Goal: Information Seeking & Learning: Find specific fact

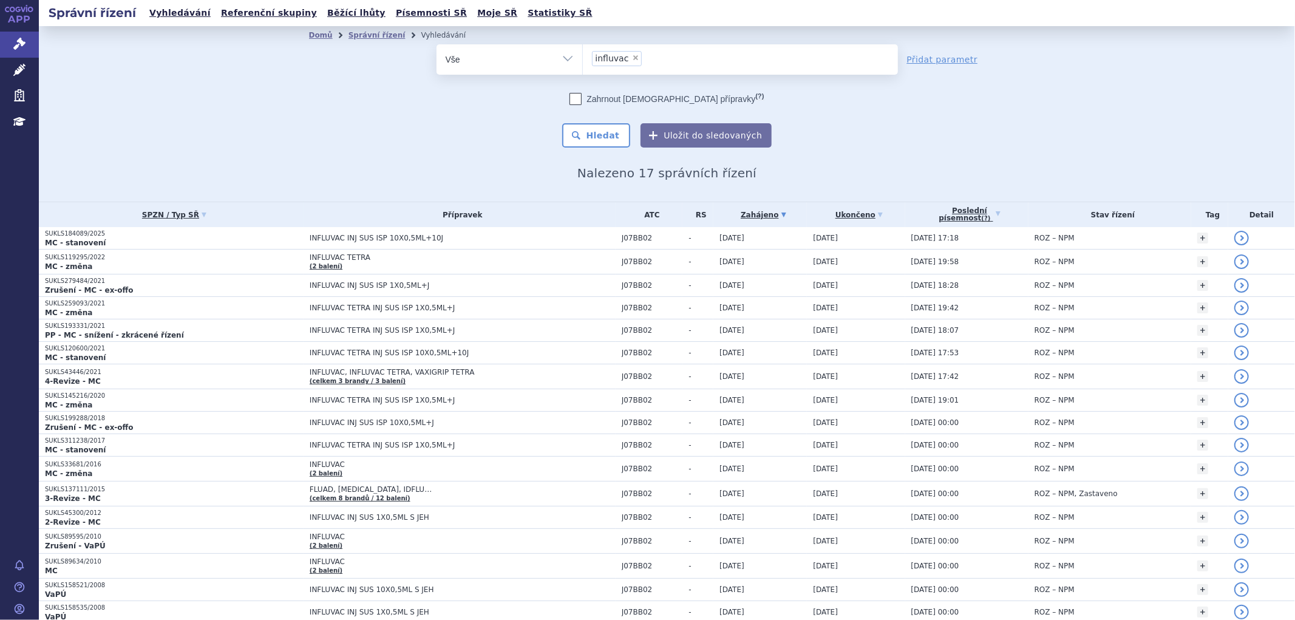
click at [632, 61] on span "×" at bounding box center [635, 57] width 7 height 7
click at [583, 61] on select "influvac" at bounding box center [582, 59] width 1 height 30
select select
type input "SUKLS295701/2025"
select select "SUKLS295701/2025"
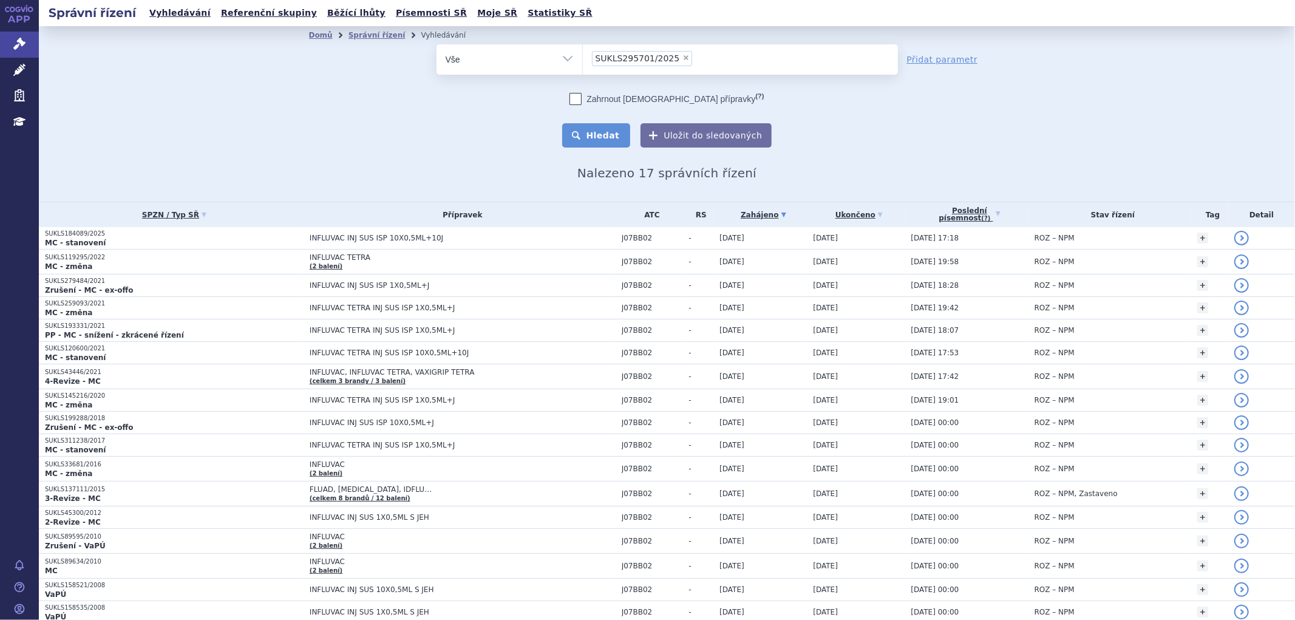
click at [621, 137] on button "Hledat" at bounding box center [596, 135] width 69 height 24
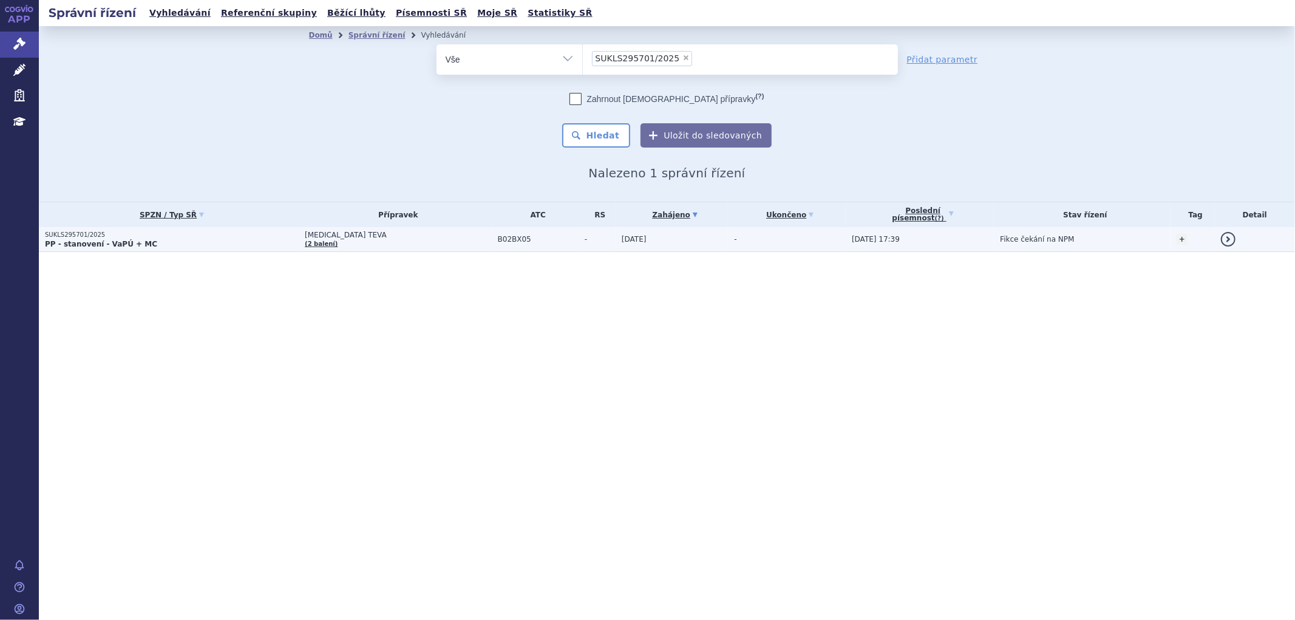
click at [399, 238] on span "ELTROMBOPAG TEVA" at bounding box center [398, 235] width 187 height 9
